Goal: Connect with others

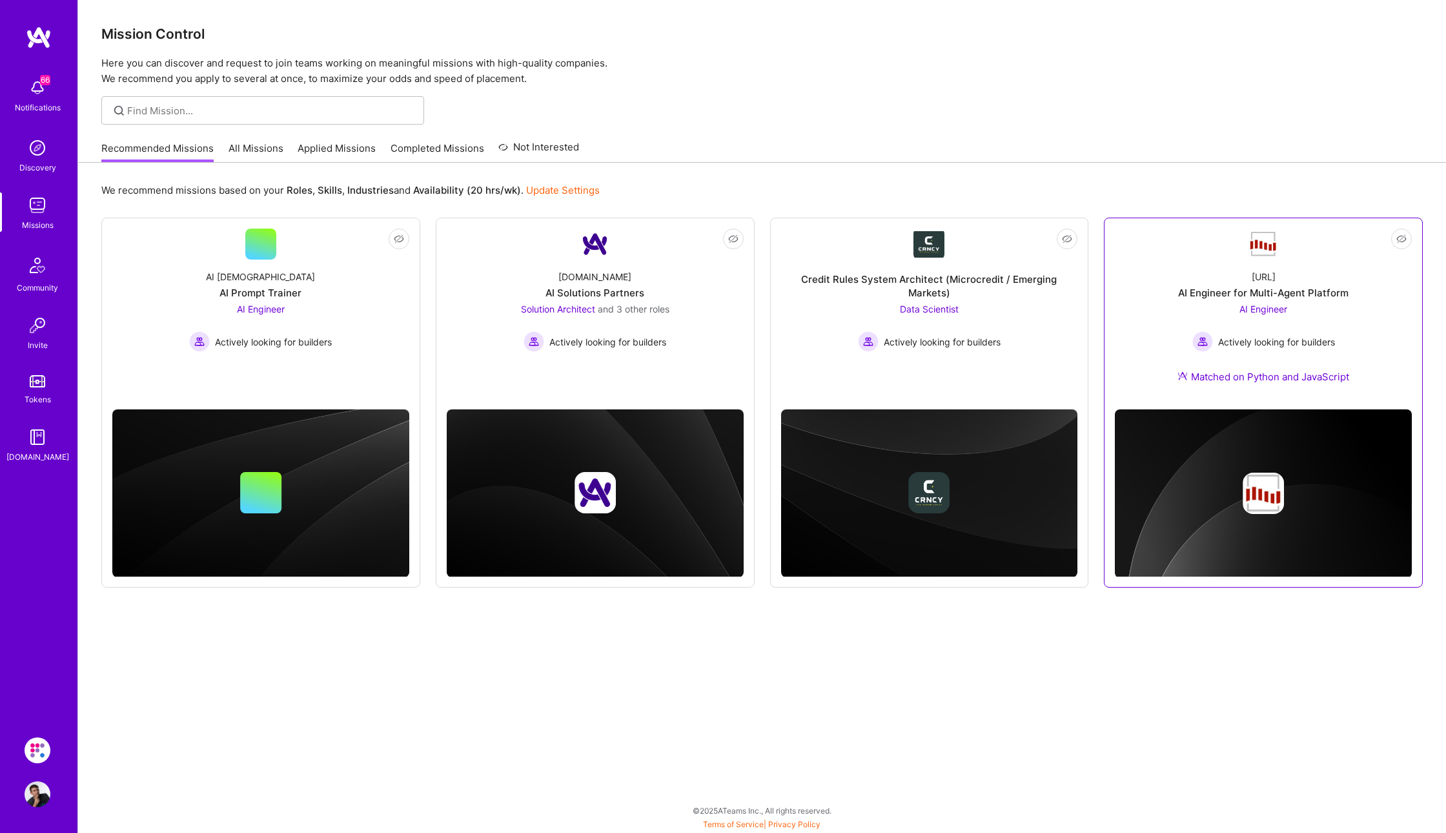
click at [1266, 303] on span "AI Engineer" at bounding box center [1264, 308] width 48 height 11
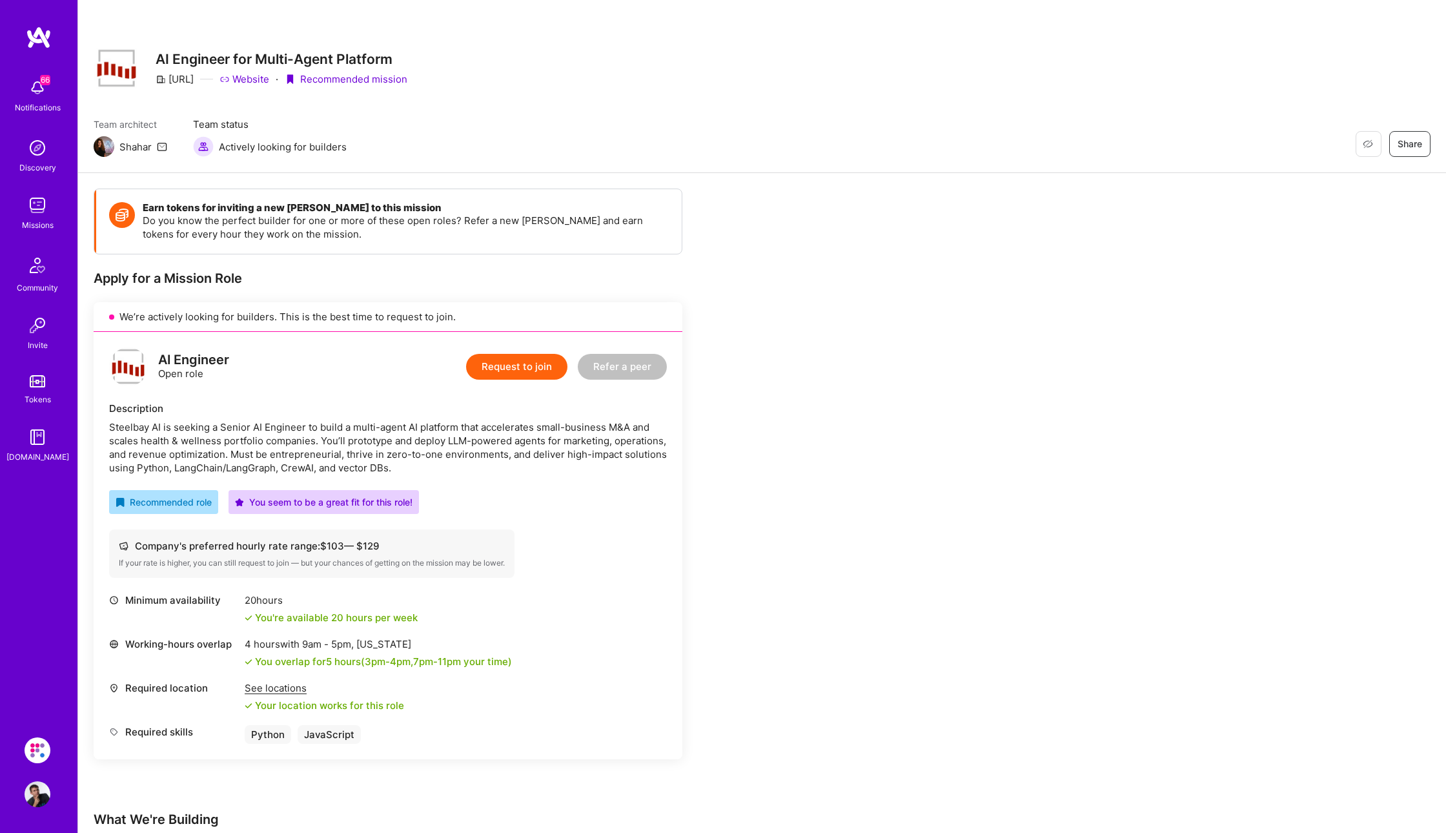
click at [38, 744] on img at bounding box center [38, 750] width 26 height 26
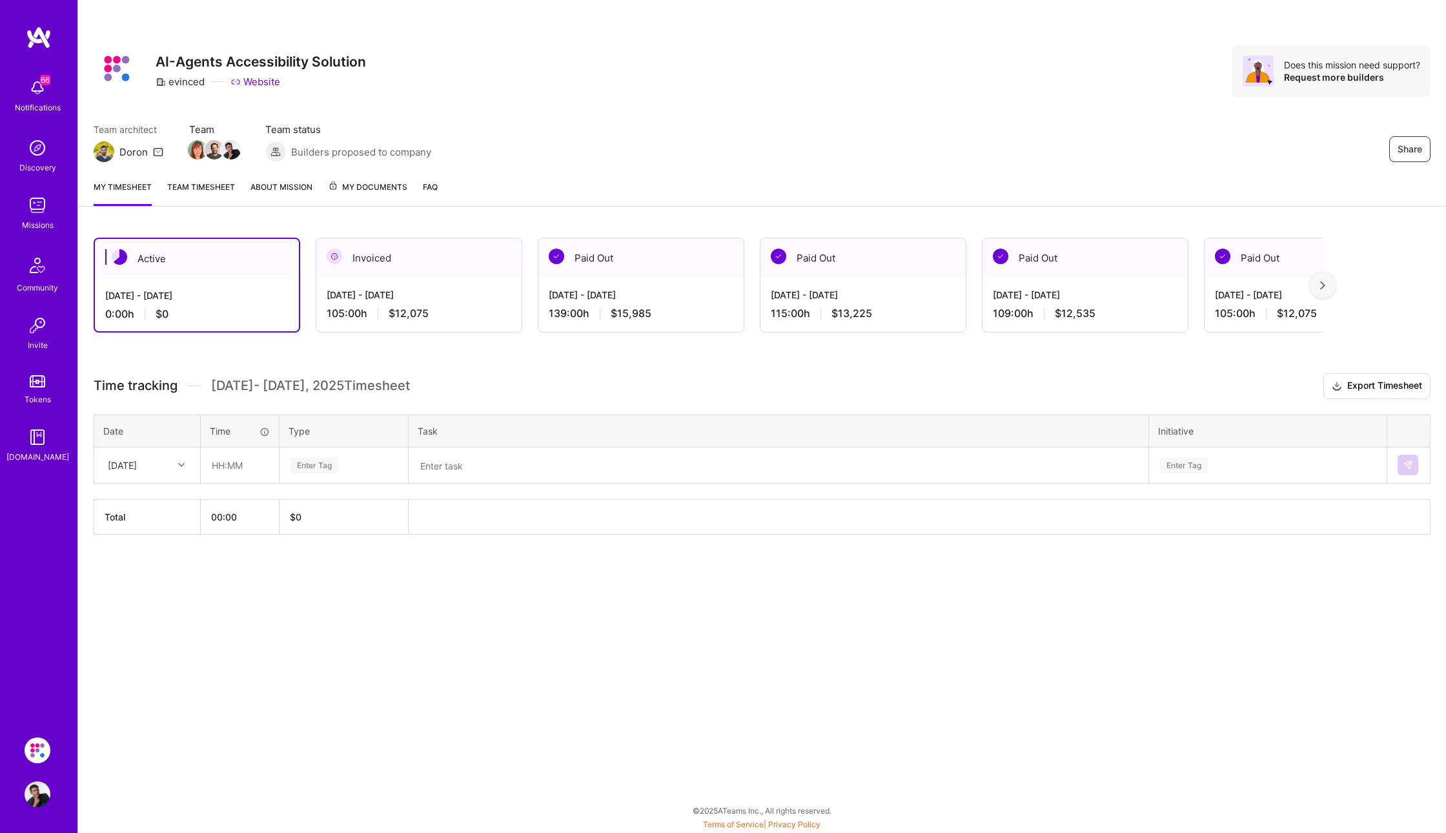
click at [204, 200] on link "Team timesheet" at bounding box center [201, 193] width 68 height 26
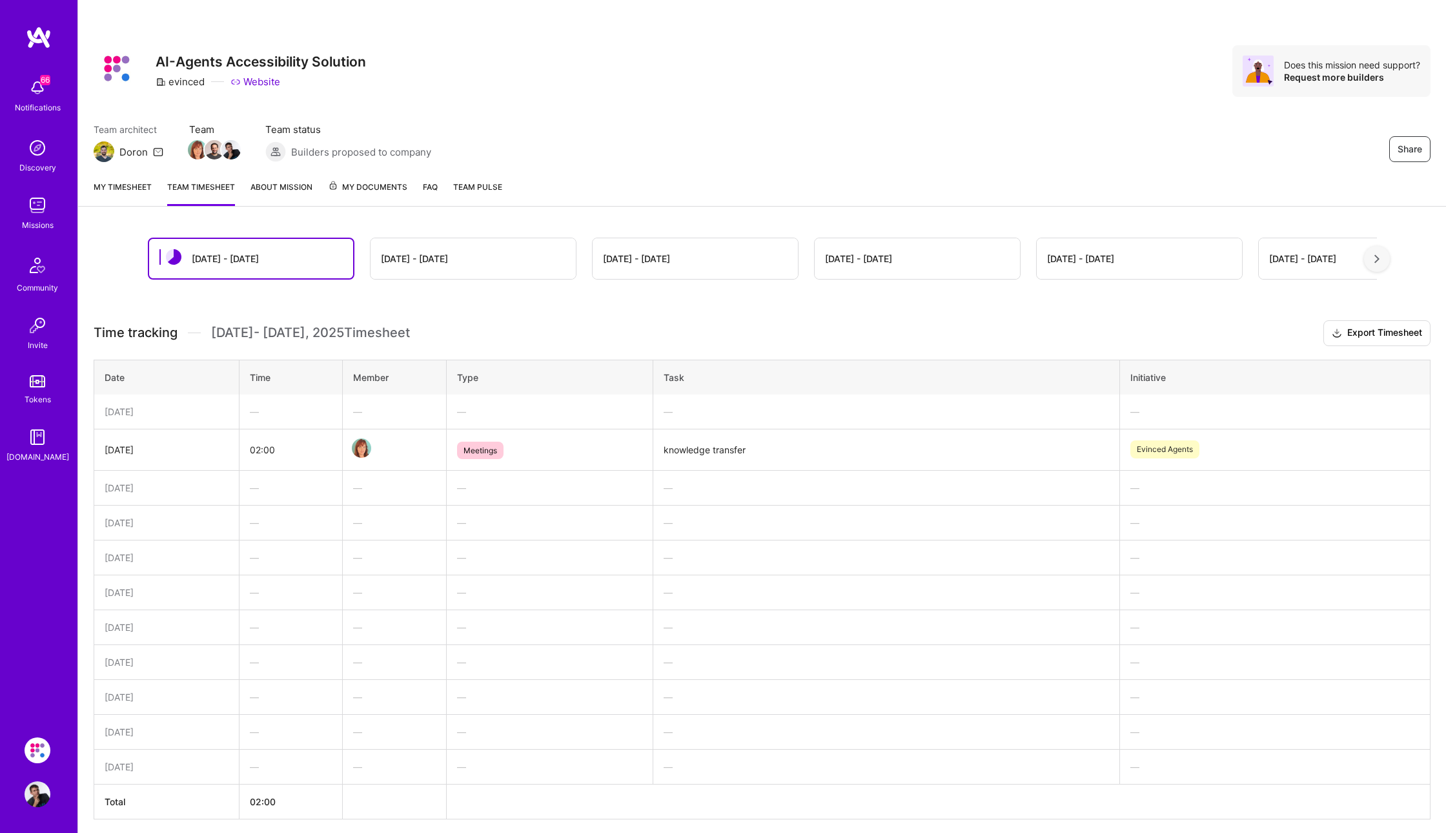
scroll to position [45, 0]
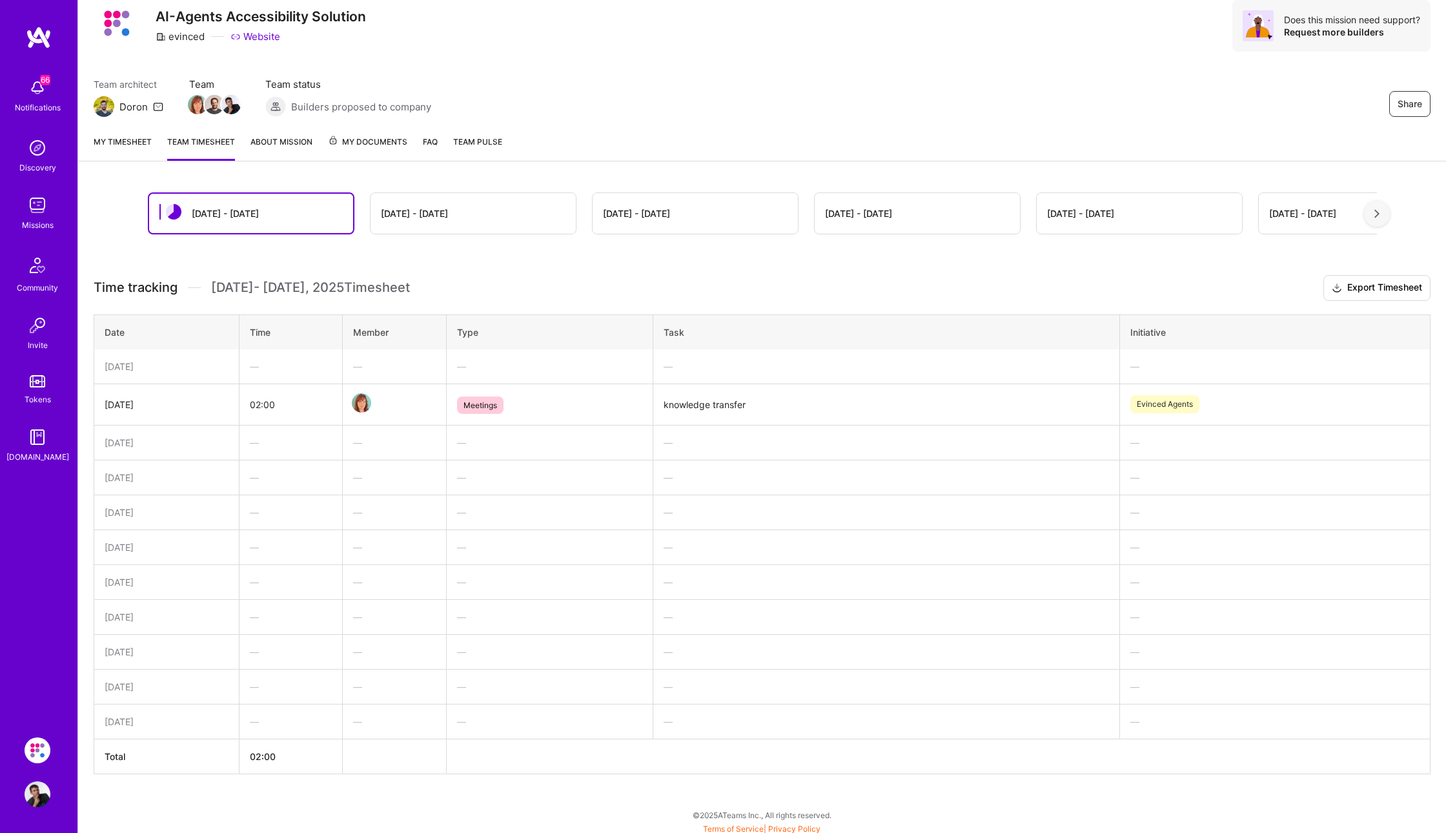
click at [41, 94] on img at bounding box center [38, 88] width 26 height 26
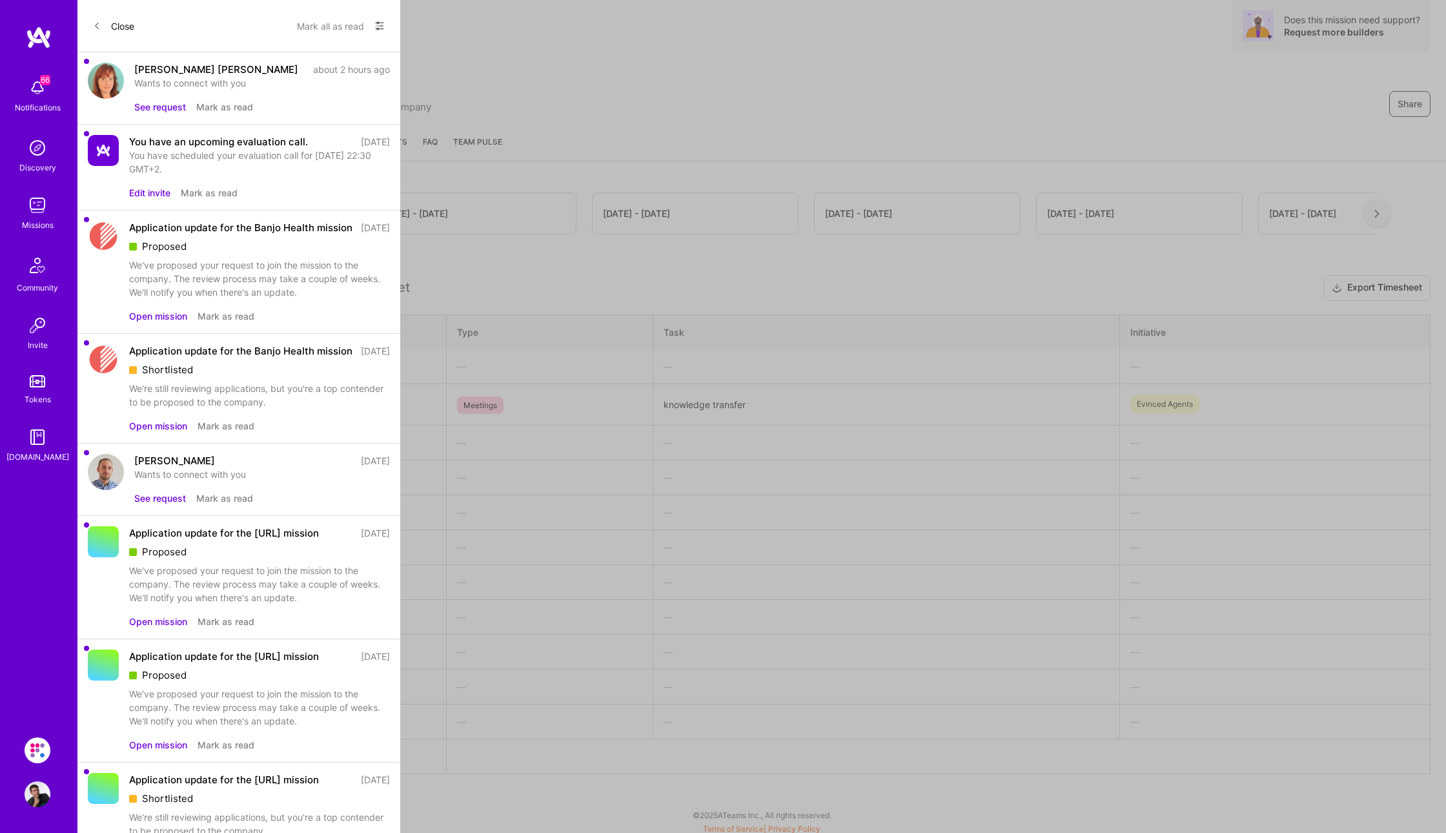
click at [256, 145] on div "You have an upcoming evaluation call." at bounding box center [218, 142] width 179 height 14
click at [165, 505] on button "See request" at bounding box center [160, 498] width 52 height 14
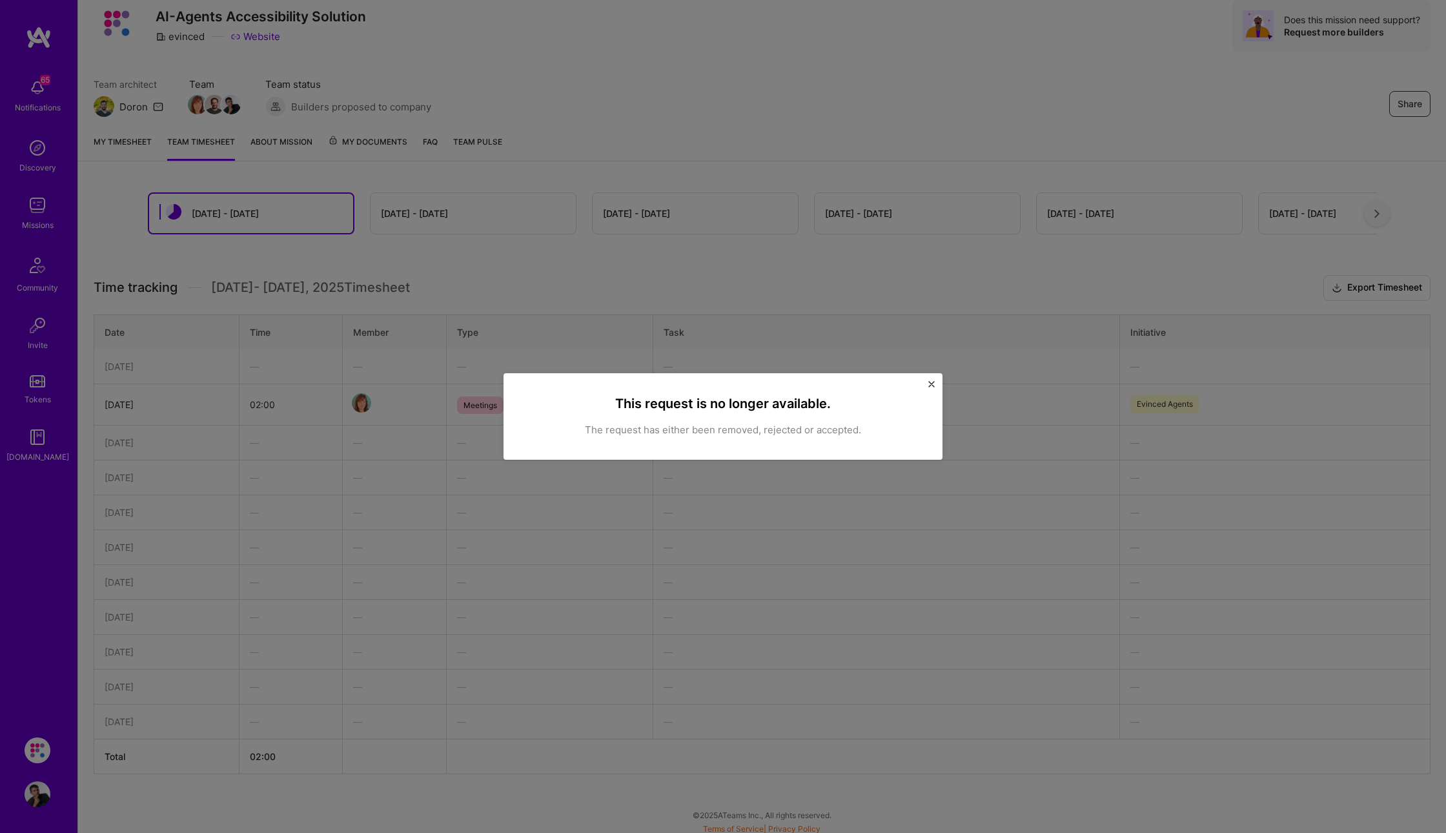
click at [931, 384] on img "Close" at bounding box center [932, 384] width 6 height 6
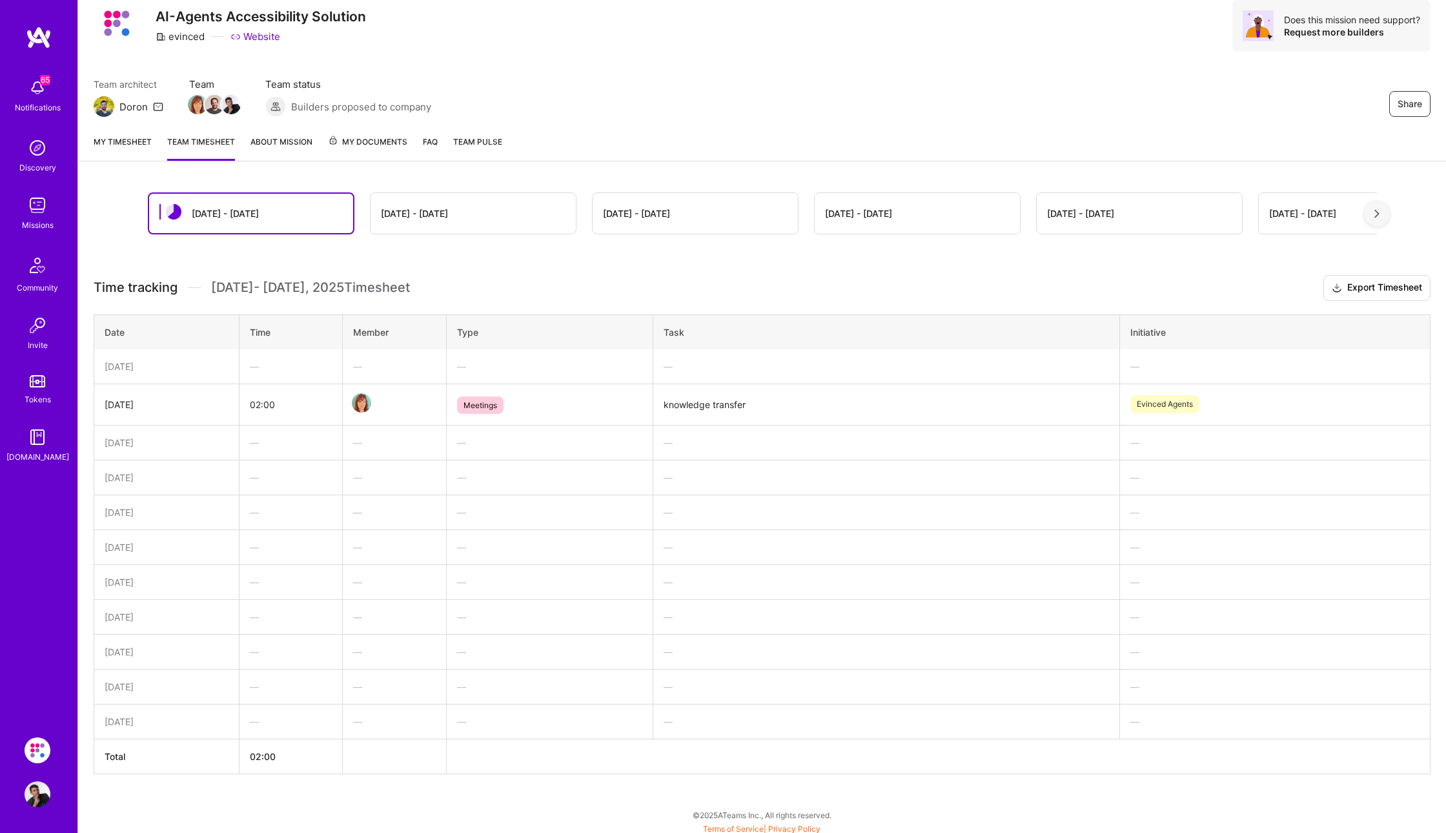
click at [28, 785] on img at bounding box center [38, 794] width 26 height 26
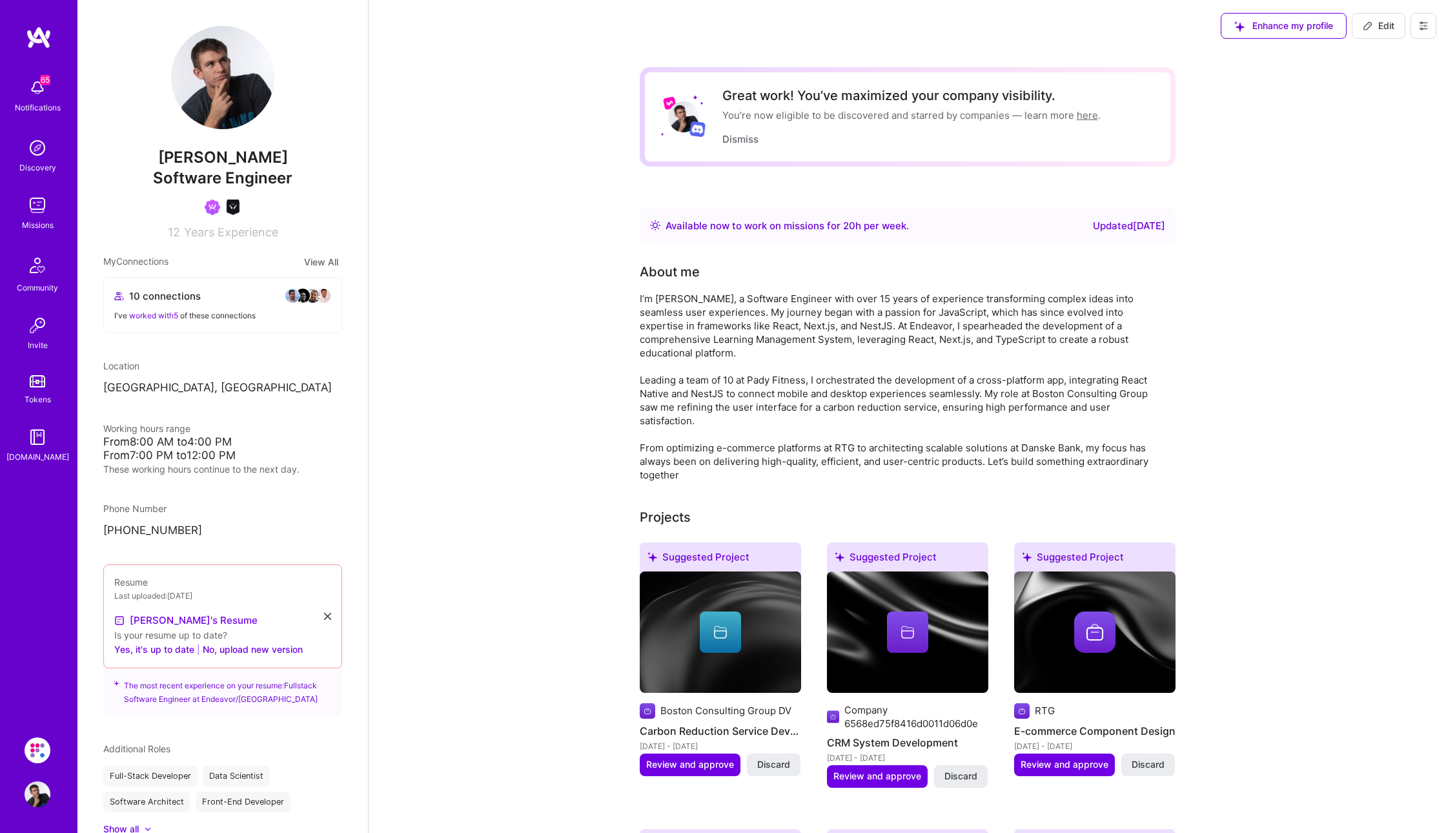
click at [323, 267] on button "View All" at bounding box center [321, 261] width 42 height 15
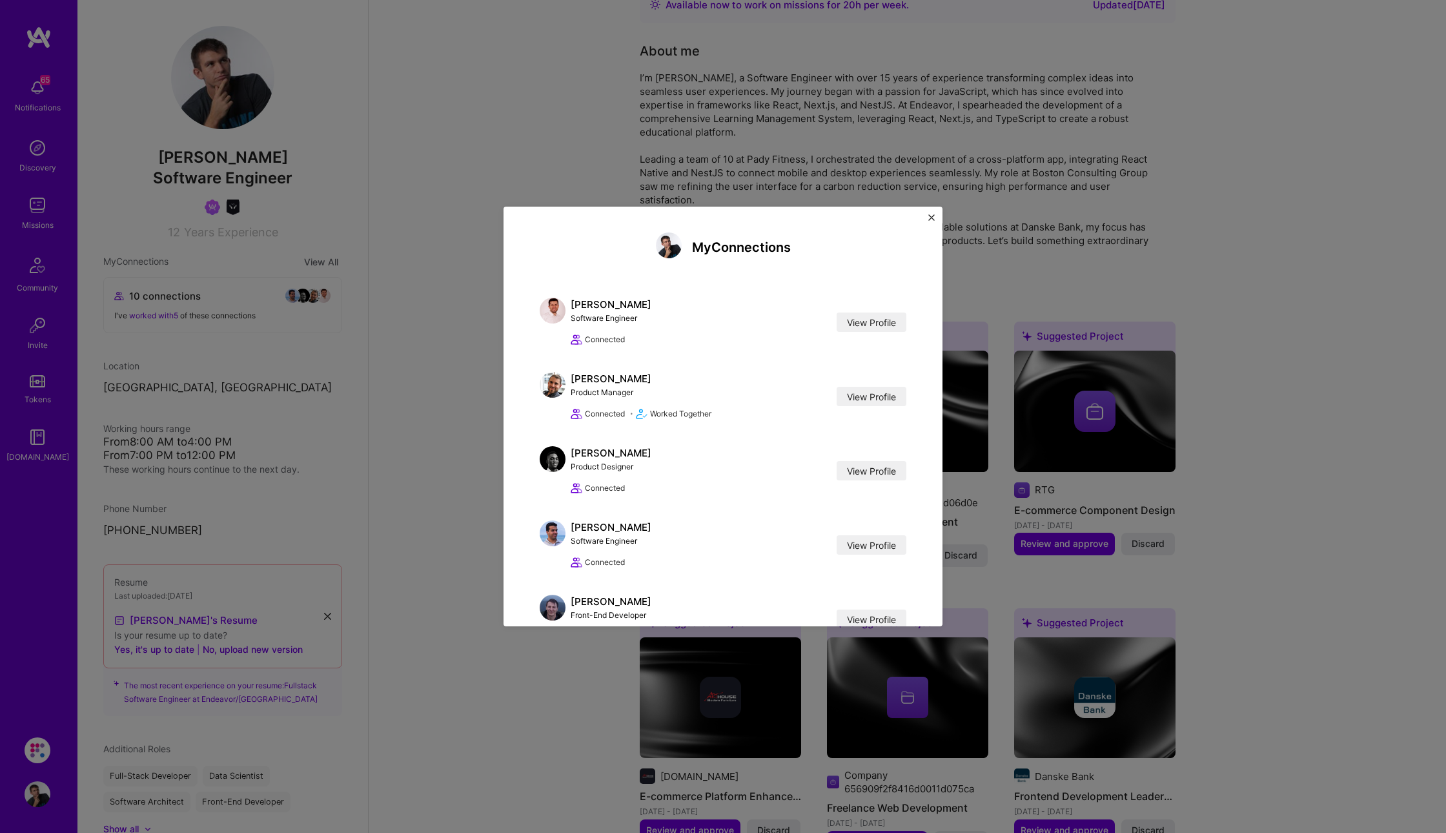
click at [931, 220] on img "Close" at bounding box center [932, 217] width 6 height 6
